Goal: Task Accomplishment & Management: Use online tool/utility

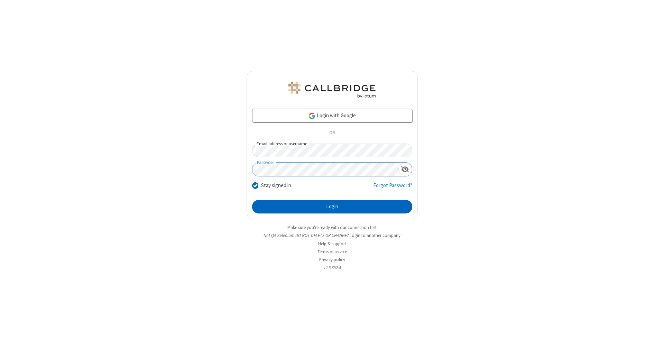
click at [332, 207] on button "Login" at bounding box center [332, 207] width 160 height 14
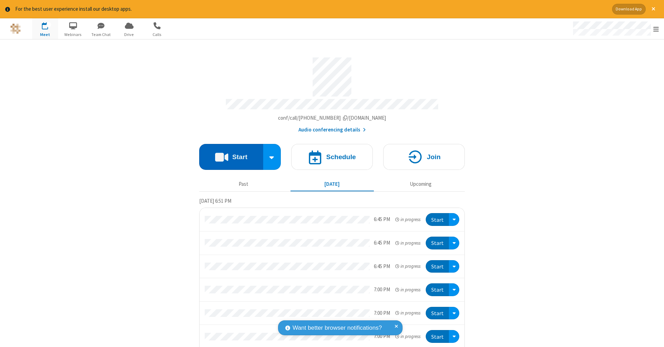
click at [228, 153] on button "Start" at bounding box center [231, 157] width 64 height 26
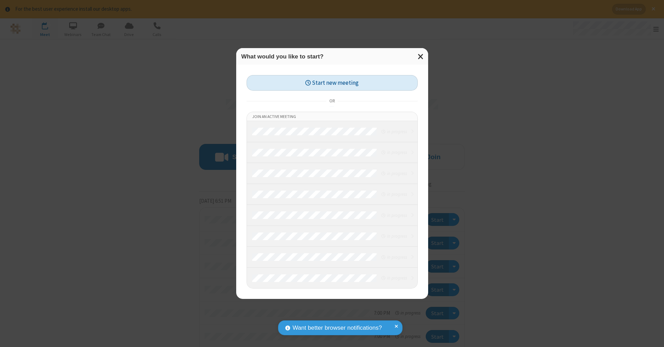
click at [332, 83] on button "Start new meeting" at bounding box center [331, 83] width 171 height 16
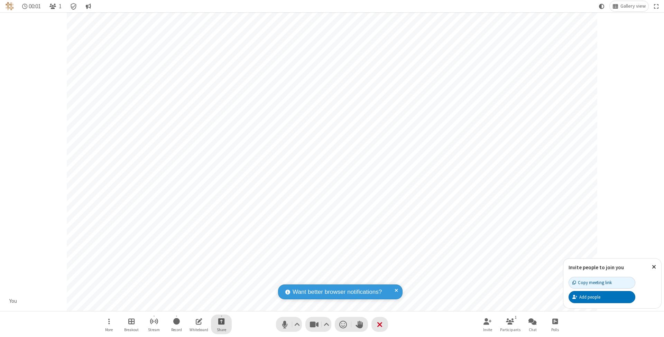
click at [221, 321] on span "Start sharing" at bounding box center [221, 321] width 7 height 9
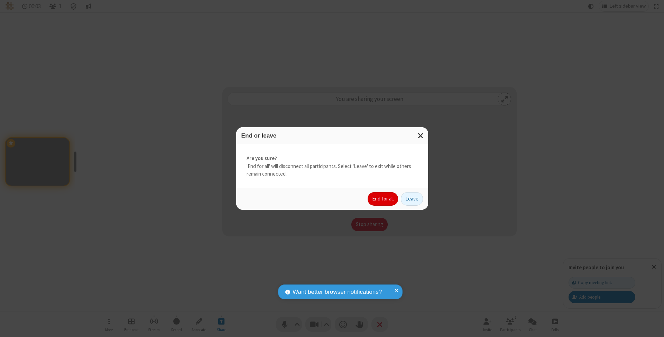
click at [383, 198] on button "End for all" at bounding box center [383, 199] width 30 height 14
